Goal: Navigation & Orientation: Find specific page/section

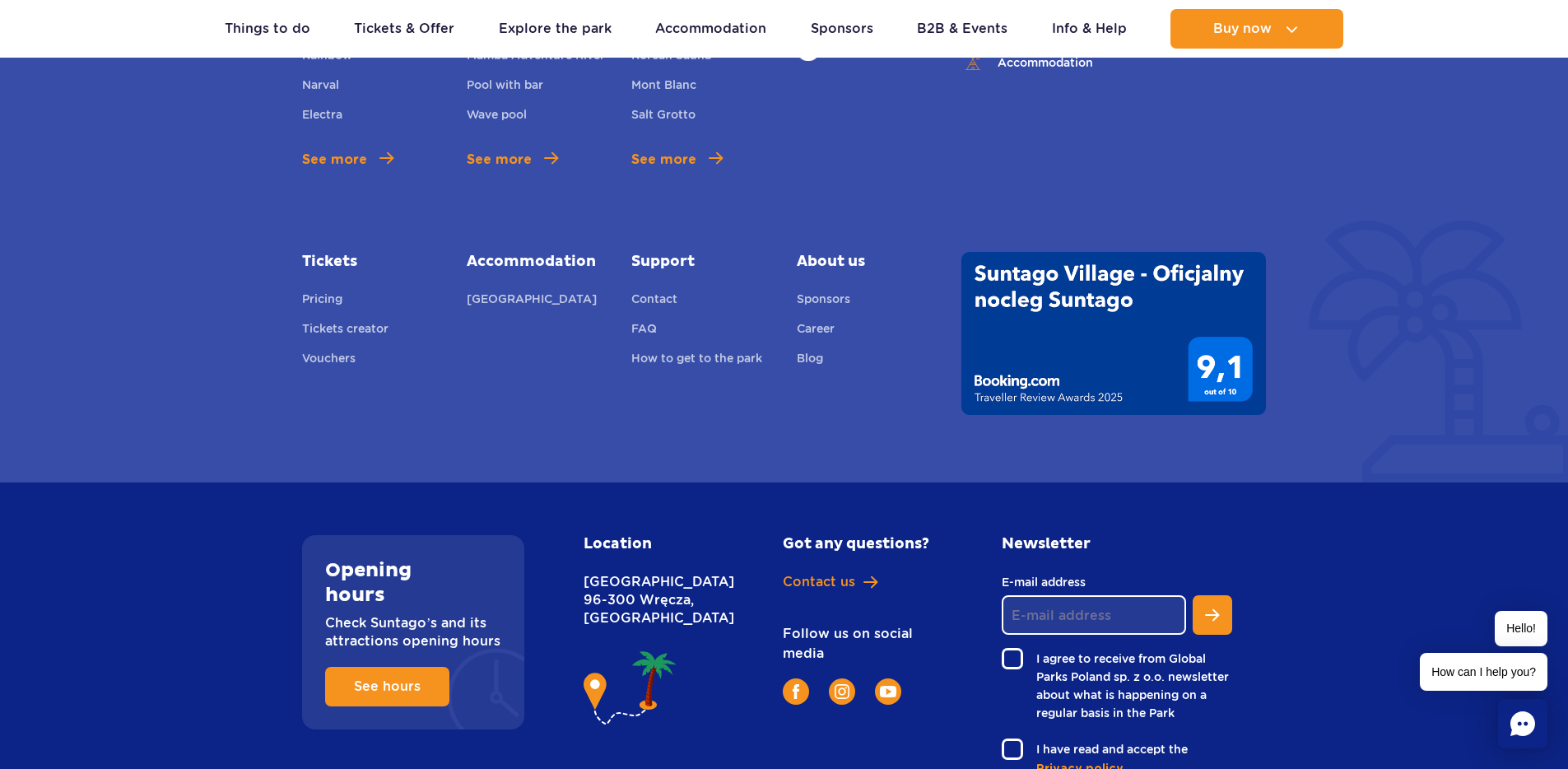
scroll to position [1093, 0]
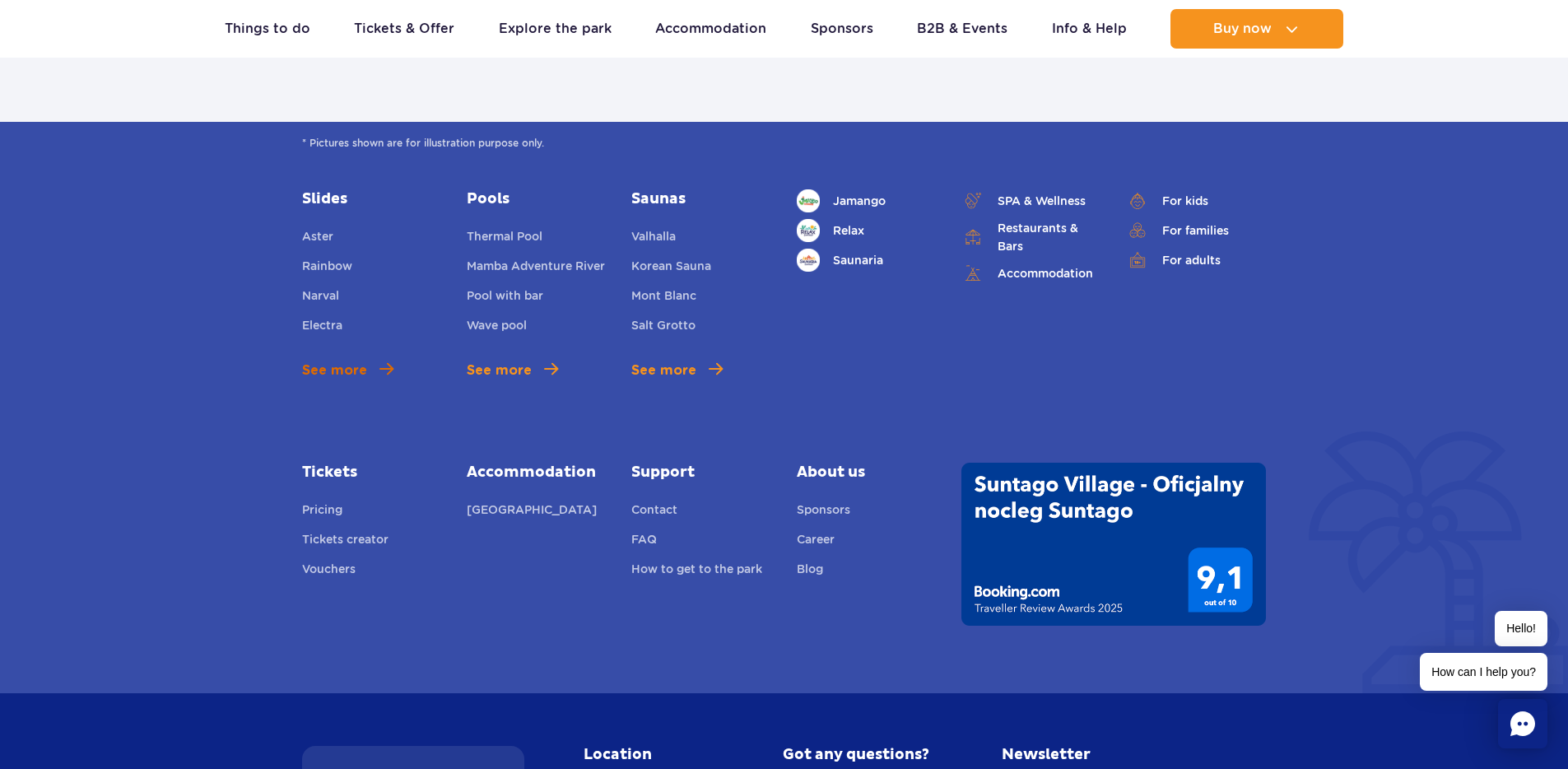
click at [384, 368] on span at bounding box center [386, 369] width 14 height 15
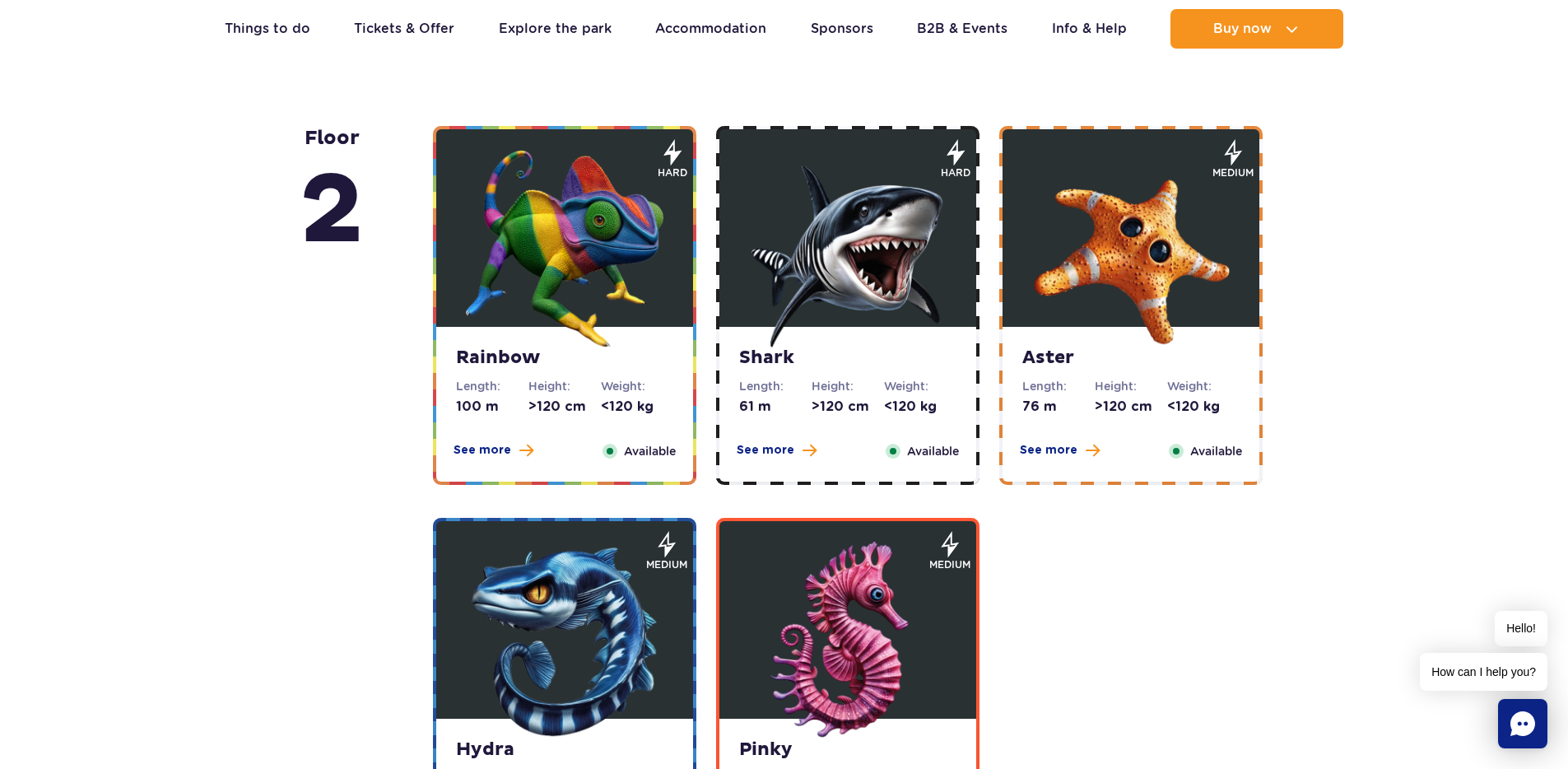
scroll to position [2716, 0]
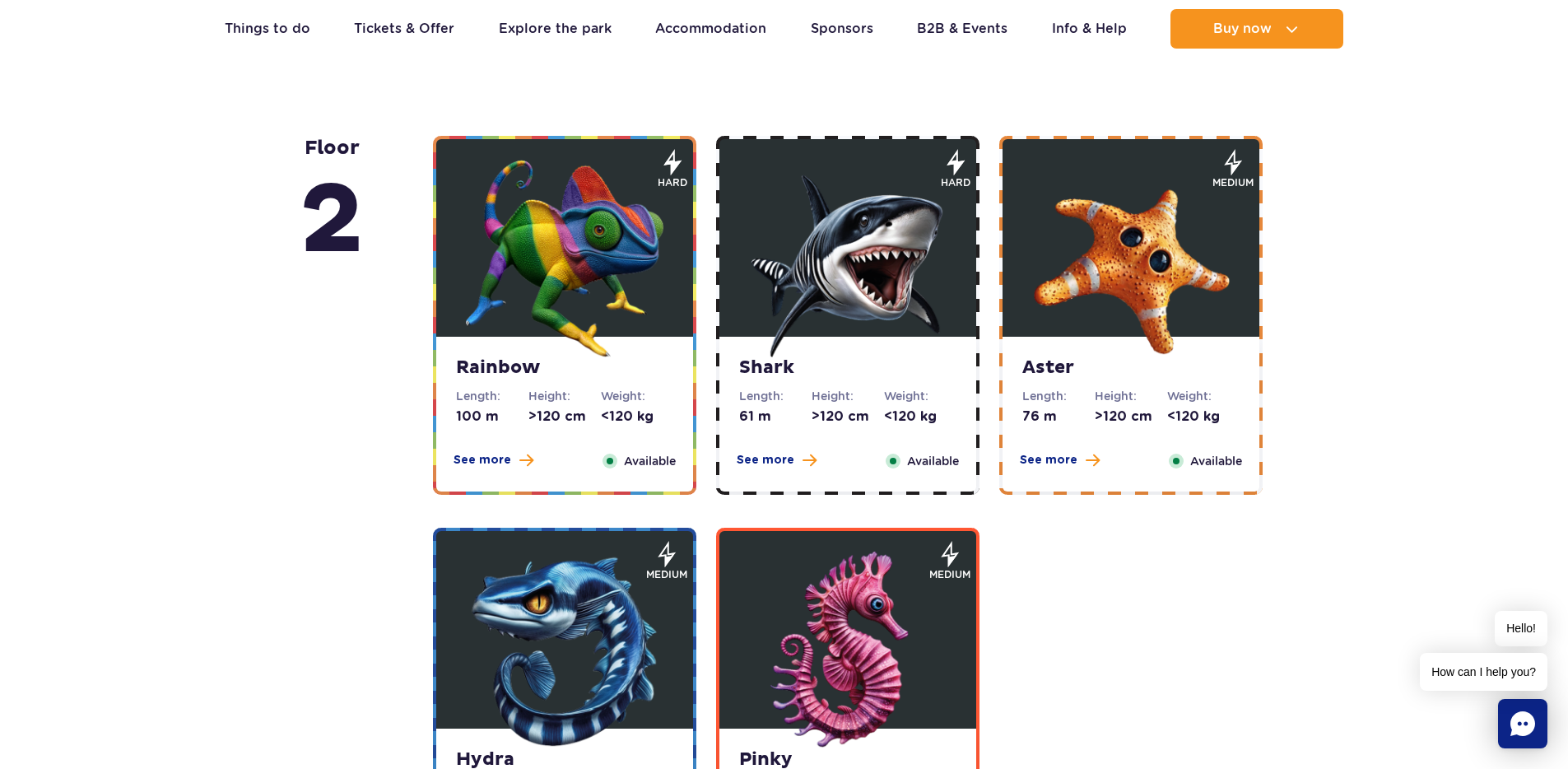
click at [773, 358] on strong "Shark" at bounding box center [848, 368] width 217 height 23
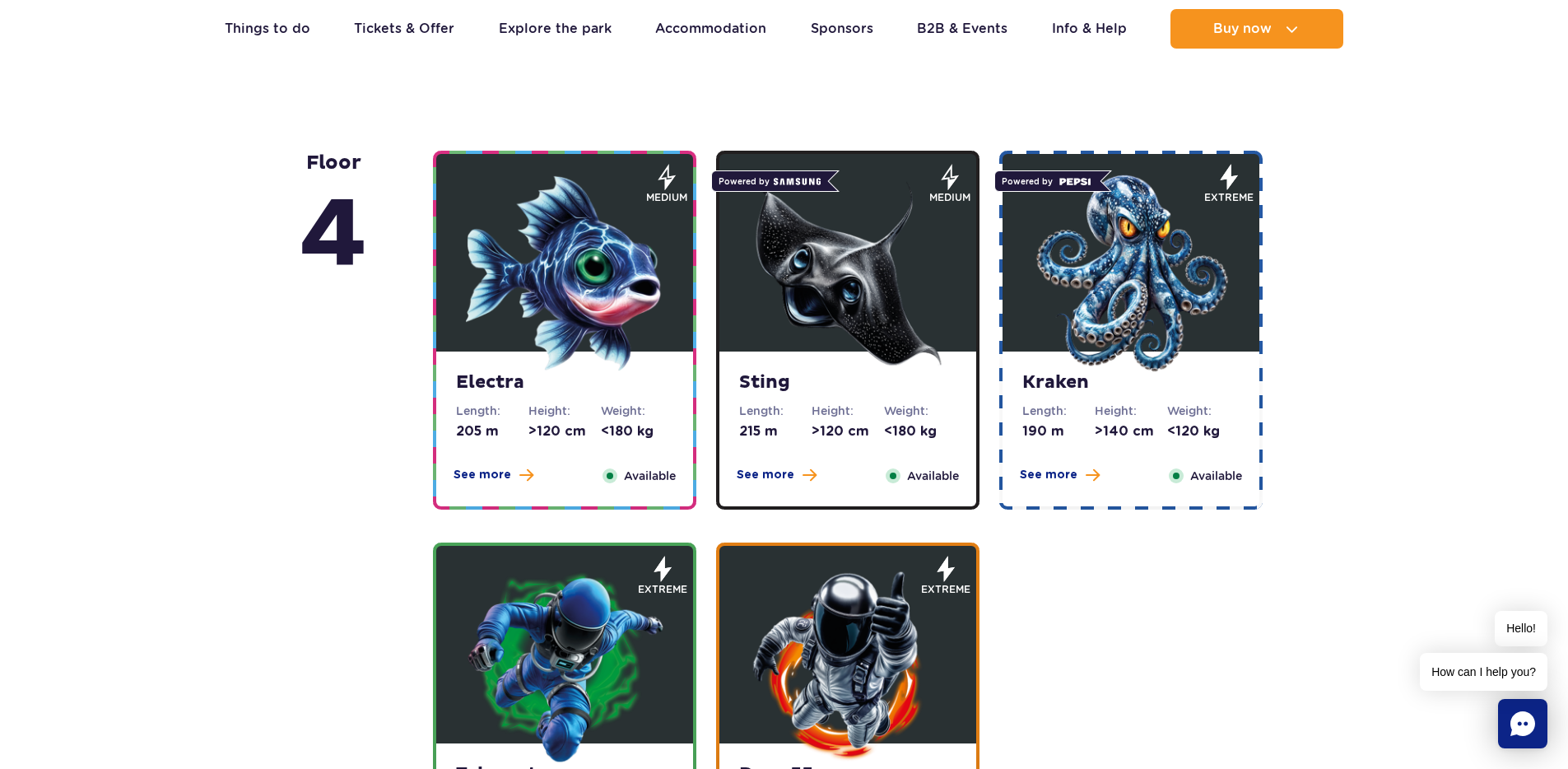
scroll to position [1391, 0]
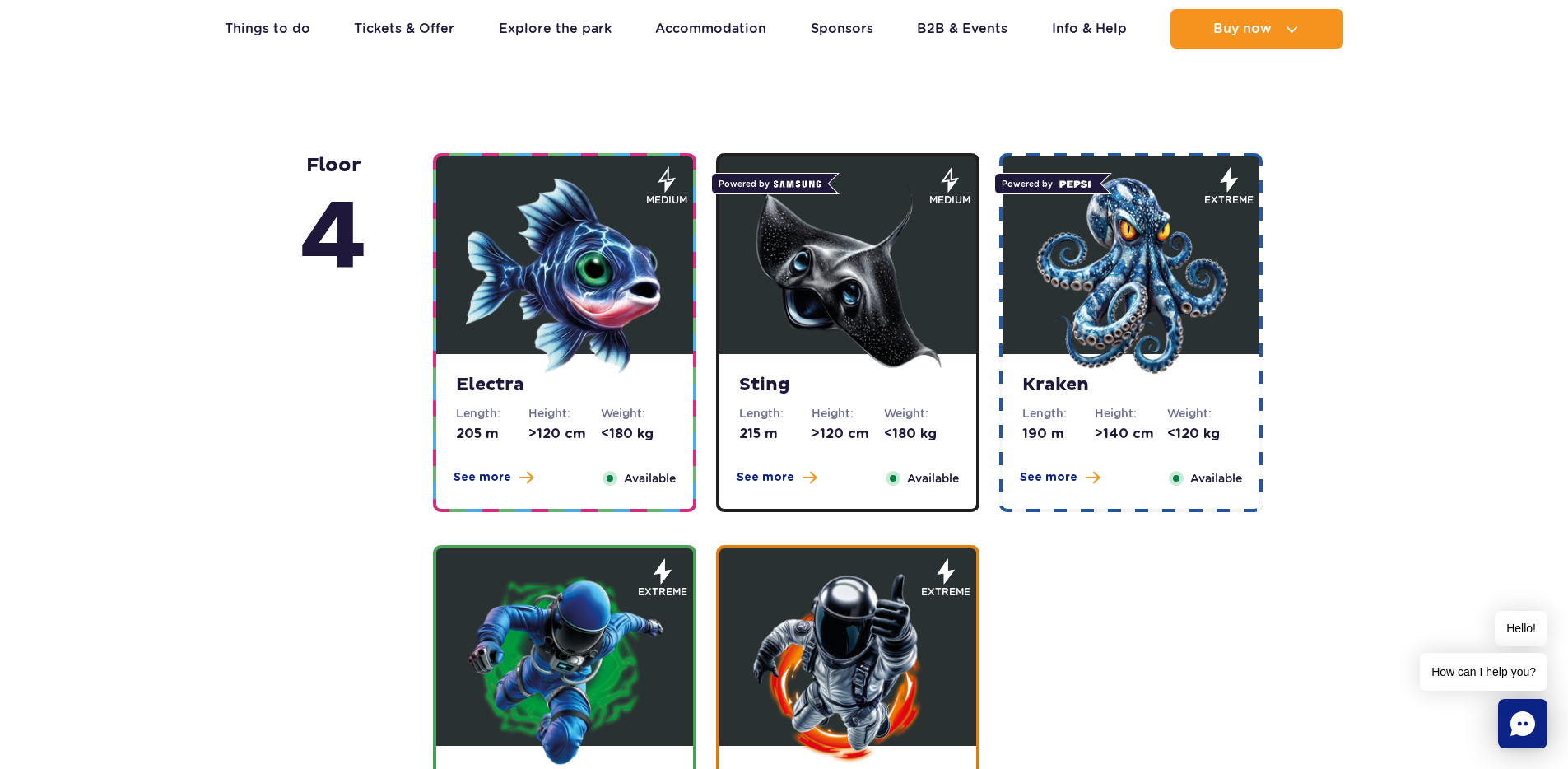
click at [794, 307] on img at bounding box center [848, 276] width 198 height 198
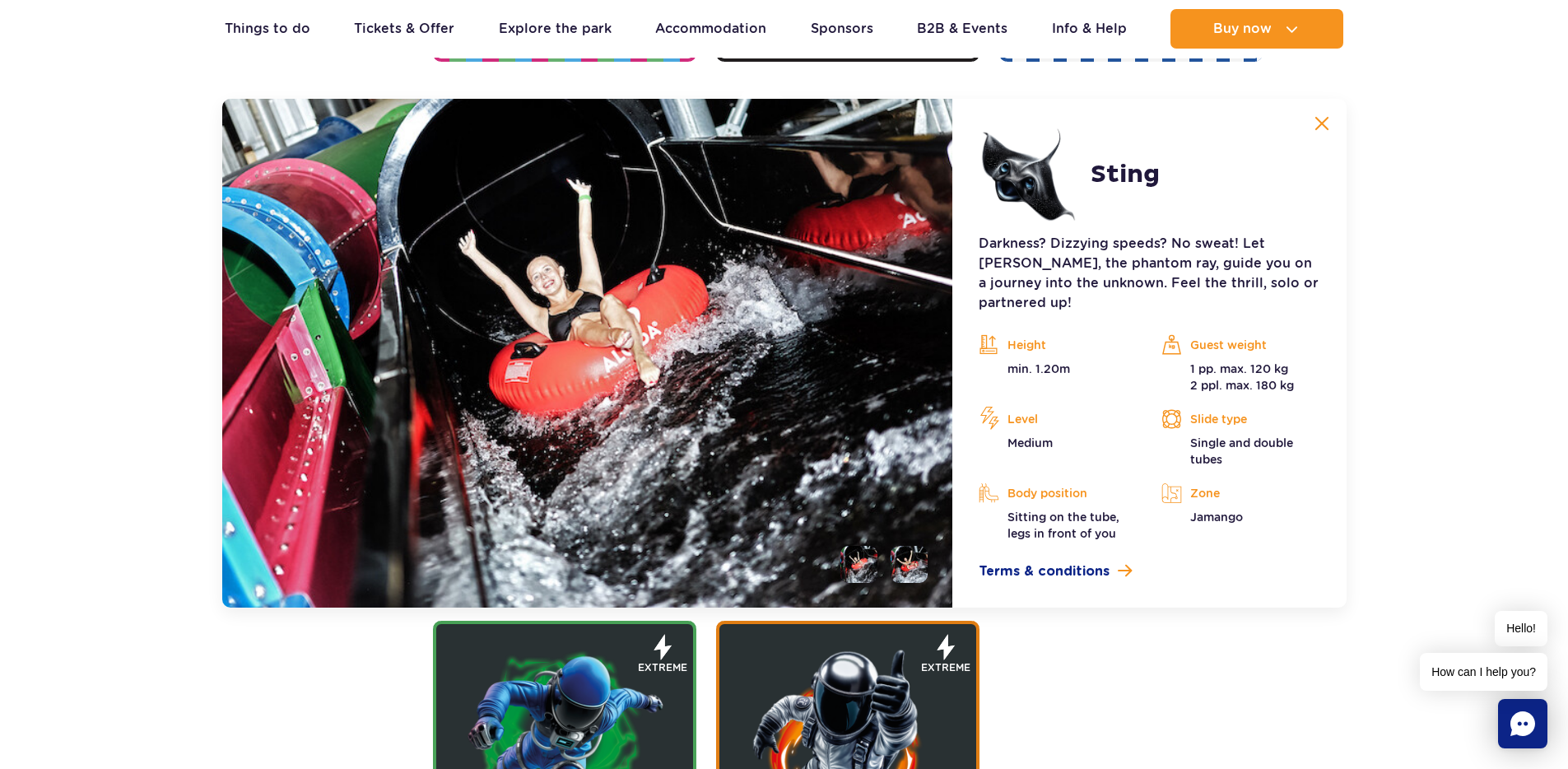
scroll to position [2174, 0]
